Goal: Navigation & Orientation: Find specific page/section

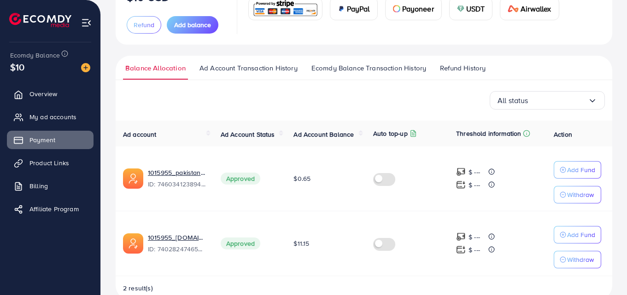
scroll to position [85, 0]
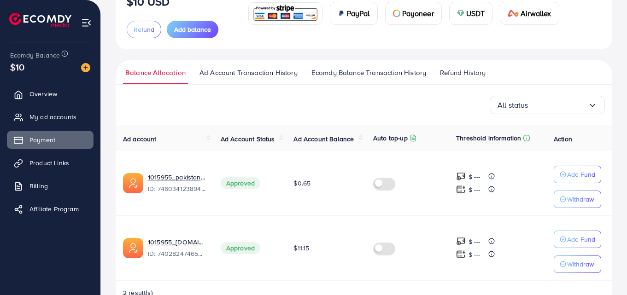
click at [465, 78] on link "Refund History" at bounding box center [462, 76] width 50 height 17
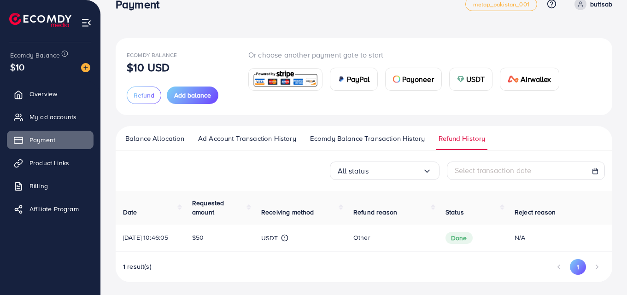
scroll to position [29, 0]
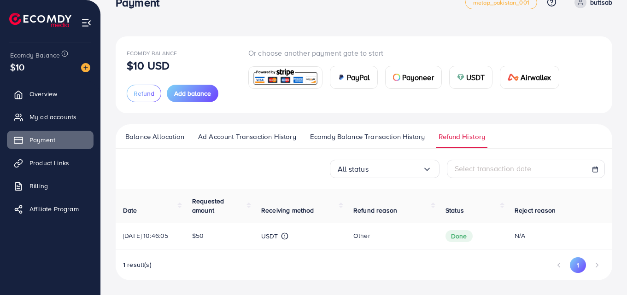
click at [164, 132] on span "Balance Allocation" at bounding box center [154, 137] width 59 height 10
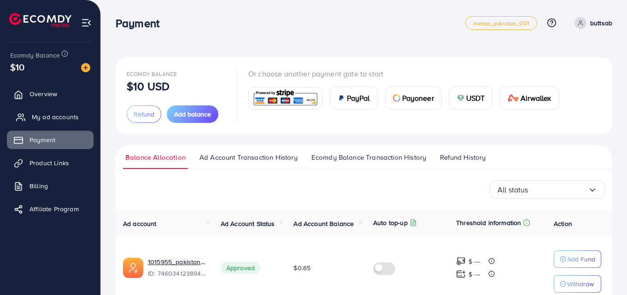
click at [42, 114] on span "My ad accounts" at bounding box center [55, 116] width 47 height 9
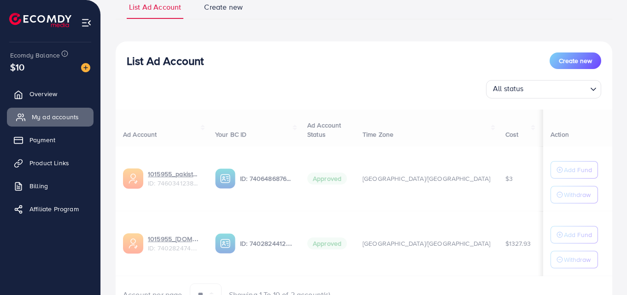
scroll to position [123, 0]
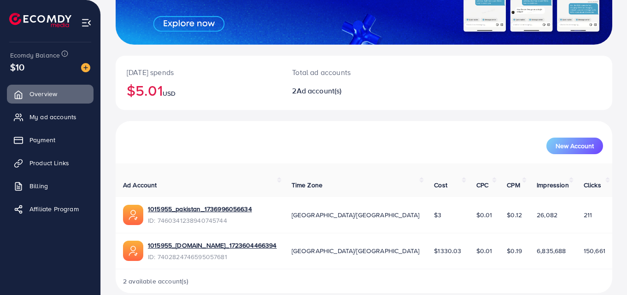
scroll to position [140, 0]
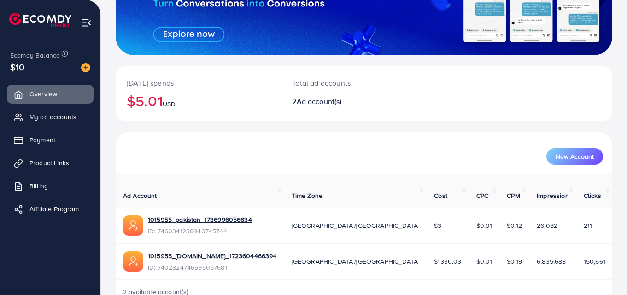
scroll to position [140, 0]
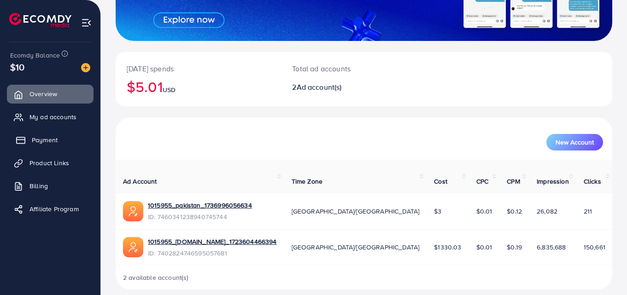
click at [51, 139] on span "Payment" at bounding box center [45, 139] width 26 height 9
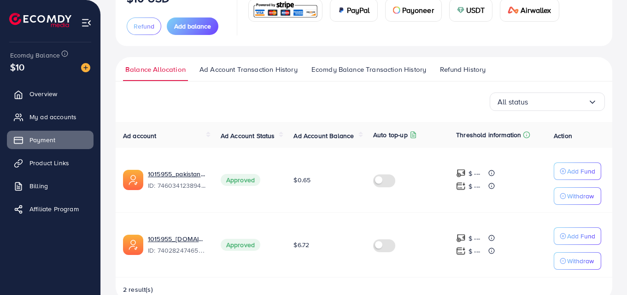
scroll to position [109, 0]
